Goal: Go to known website: Access a specific website the user already knows

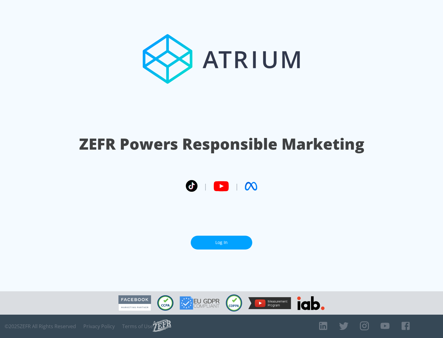
click at [221, 243] on link "Log In" at bounding box center [221, 243] width 61 height 14
